Goal: Task Accomplishment & Management: Manage account settings

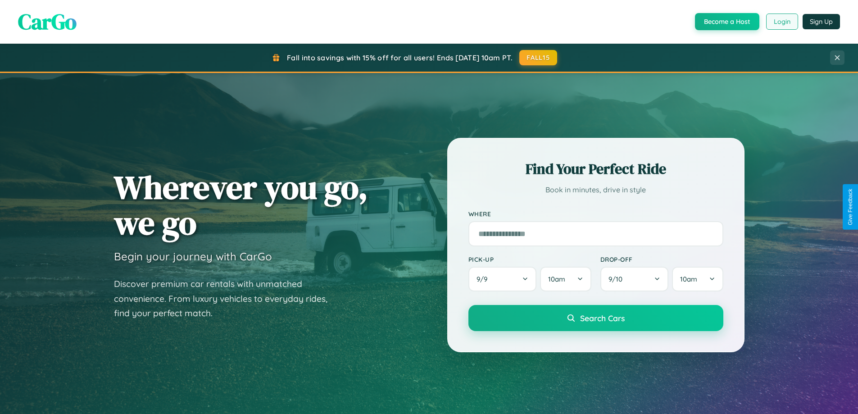
click at [781, 22] on button "Login" at bounding box center [782, 22] width 32 height 16
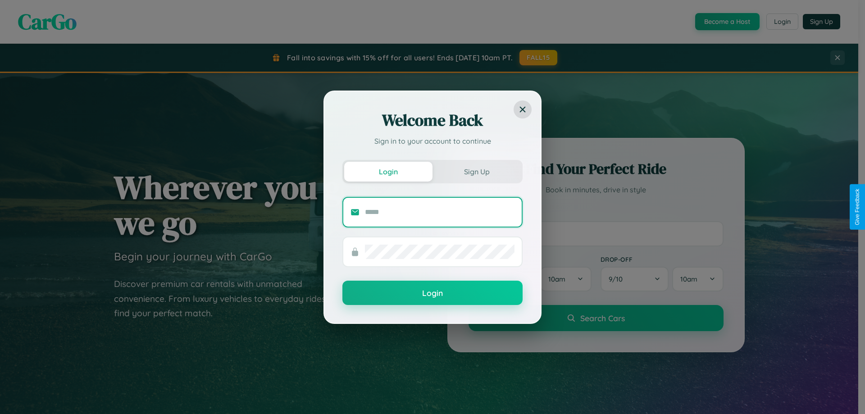
click at [440, 212] on input "text" at bounding box center [440, 212] width 150 height 14
type input "**********"
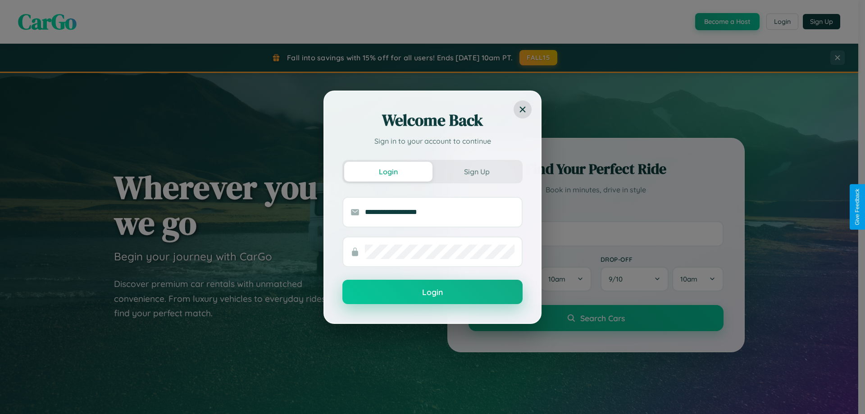
click at [432, 292] on button "Login" at bounding box center [432, 292] width 180 height 24
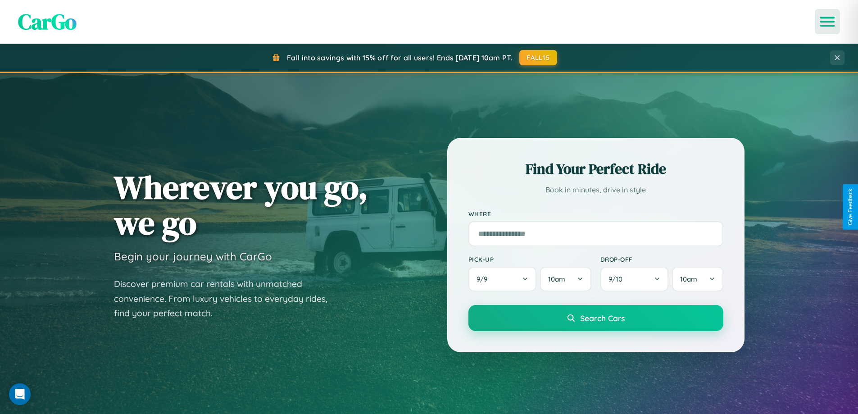
click at [827, 22] on icon "Open menu" at bounding box center [827, 22] width 13 height 8
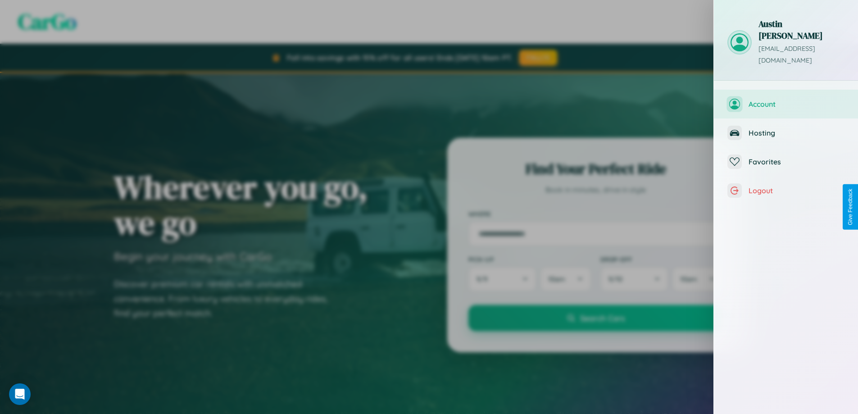
click at [786, 100] on span "Account" at bounding box center [797, 104] width 96 height 9
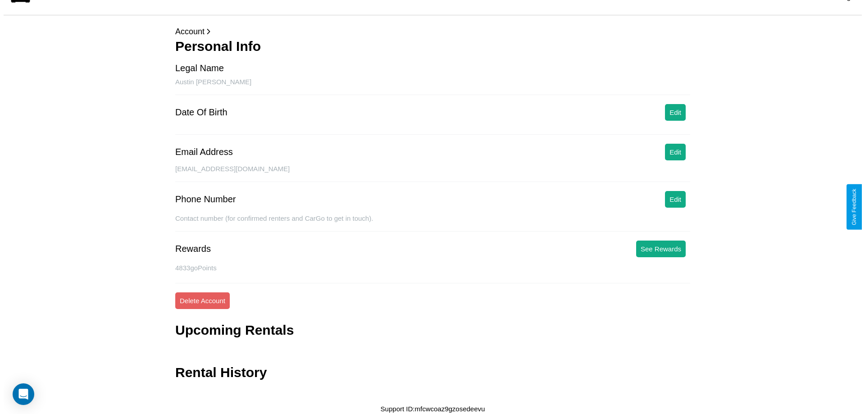
scroll to position [22, 0]
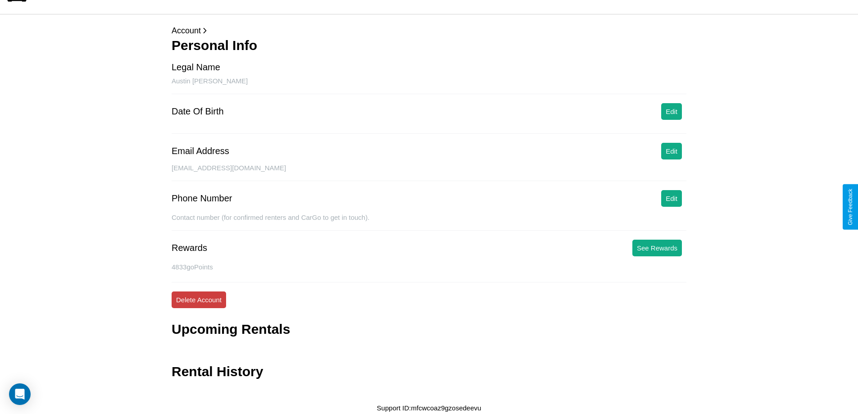
click at [199, 300] on button "Delete Account" at bounding box center [199, 299] width 55 height 17
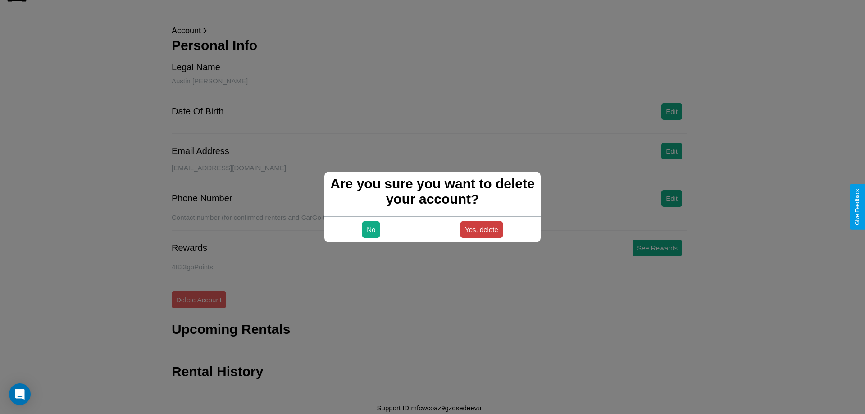
click at [481, 229] on button "Yes, delete" at bounding box center [481, 229] width 42 height 17
